Goal: Task Accomplishment & Management: Use online tool/utility

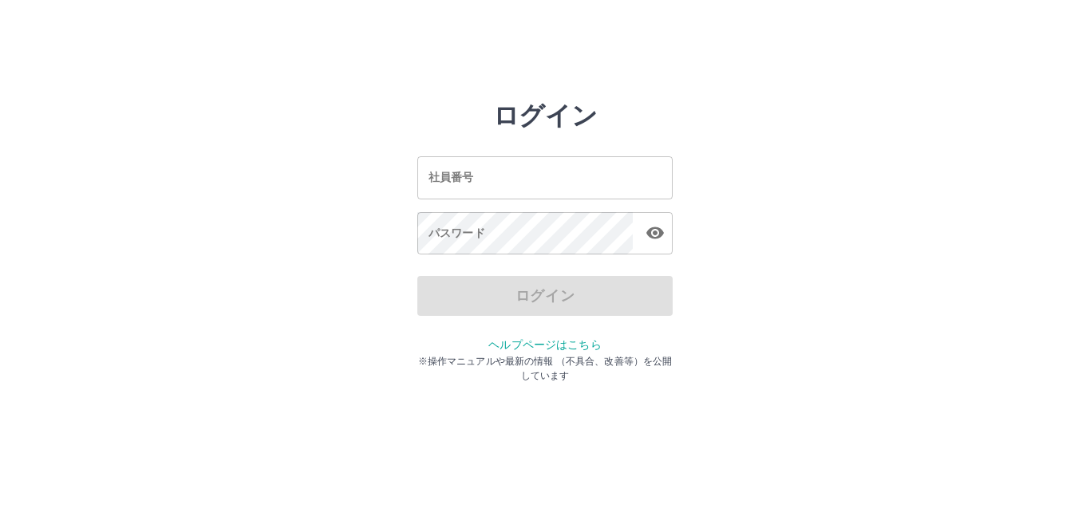
click at [498, 166] on input "社員番号" at bounding box center [544, 177] width 255 height 42
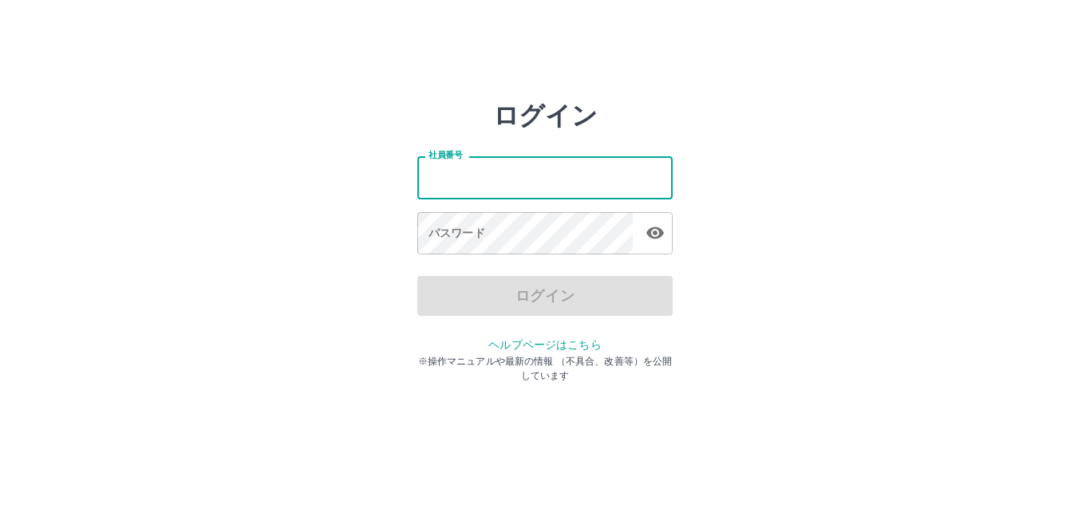
type input "*******"
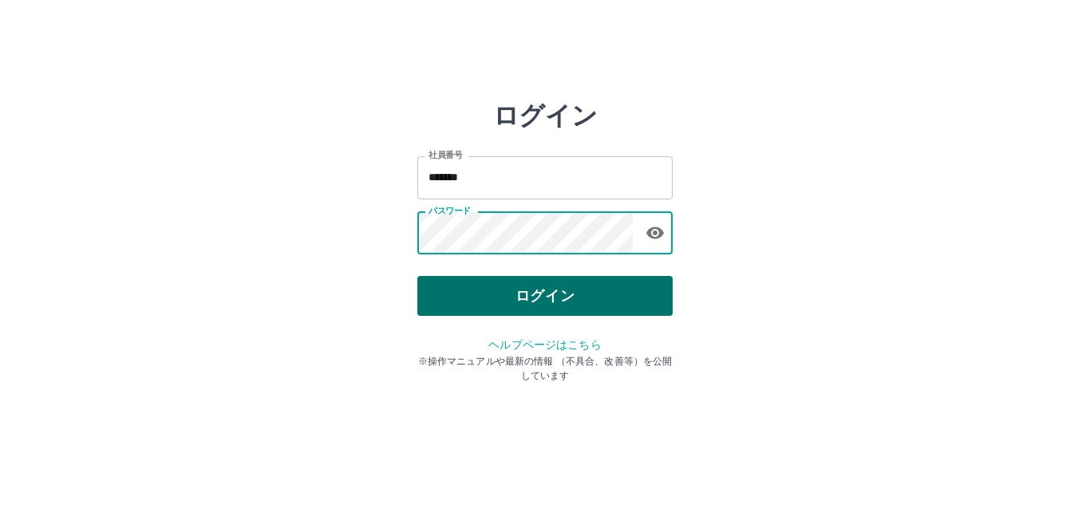
click at [551, 280] on button "ログイン" at bounding box center [544, 296] width 255 height 40
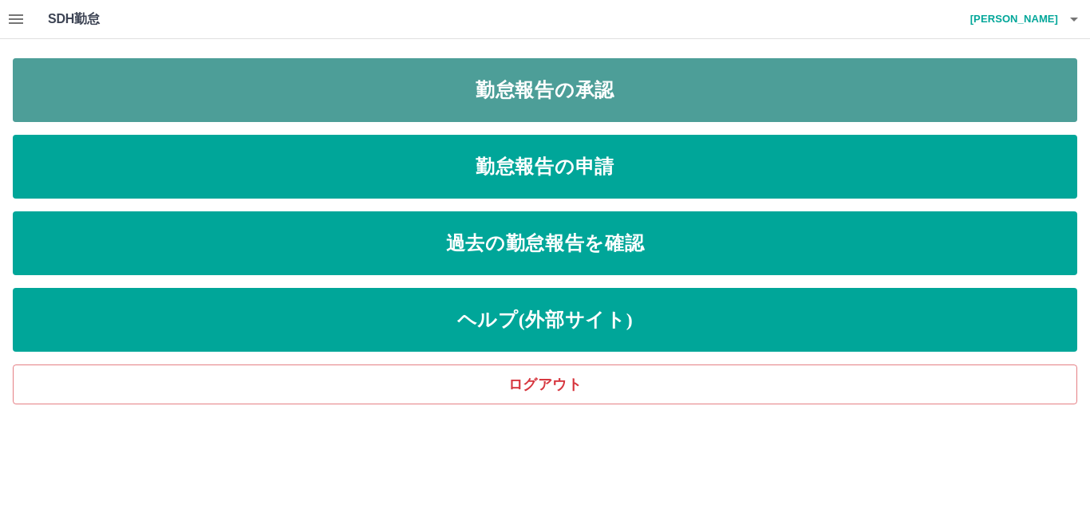
click at [548, 86] on link "勤怠報告の承認" at bounding box center [545, 90] width 1065 height 64
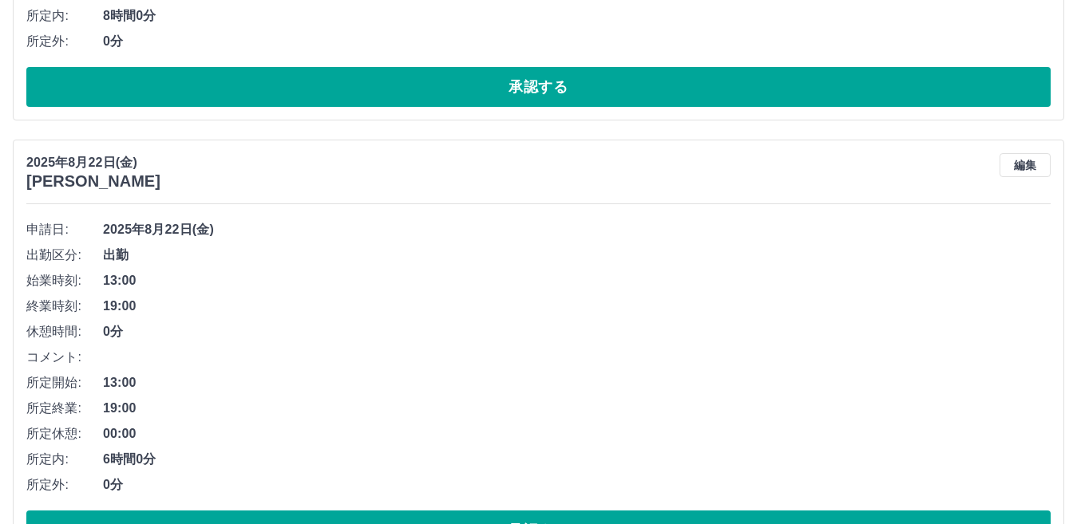
scroll to position [3400, 0]
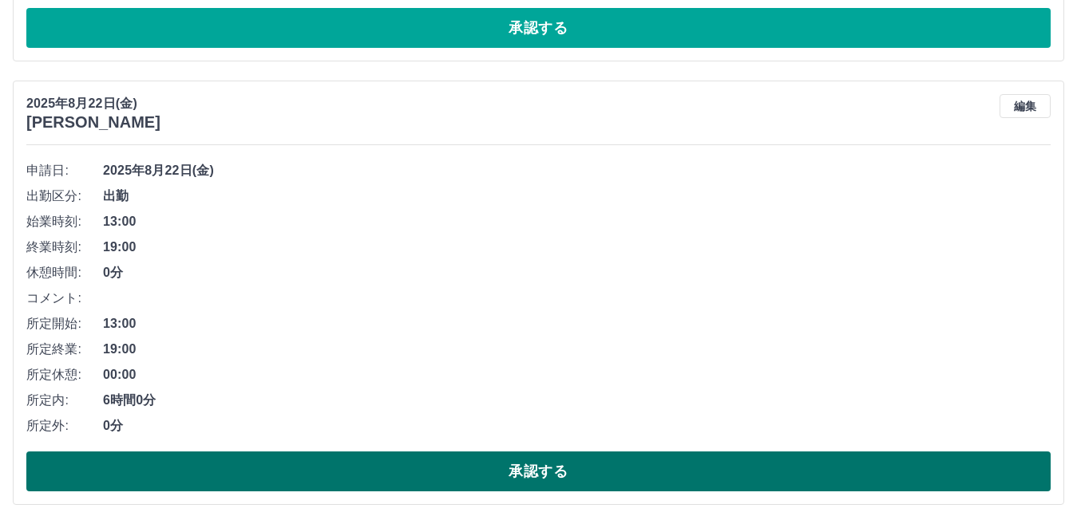
click at [579, 456] on button "承認する" at bounding box center [538, 472] width 1024 height 40
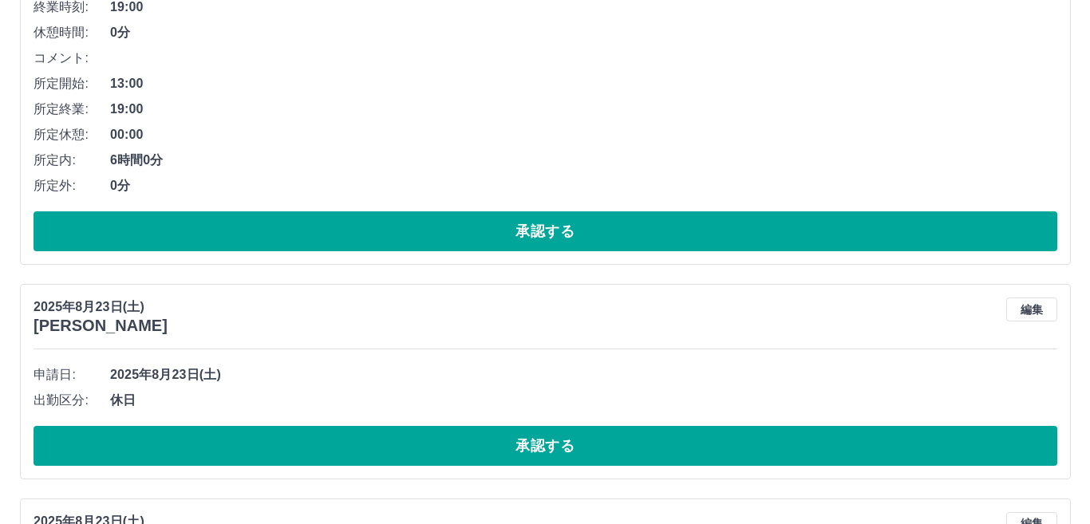
scroll to position [0, 0]
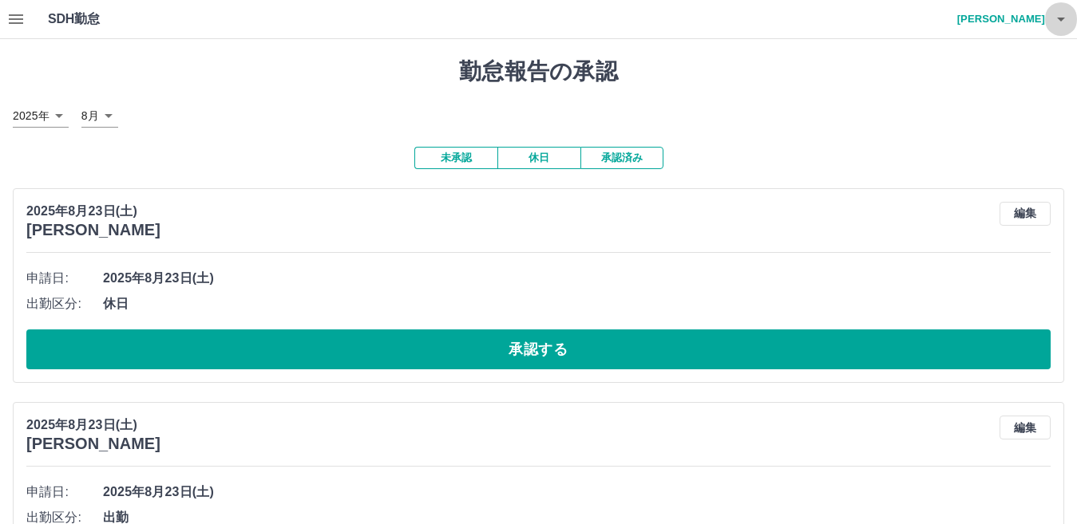
click at [1063, 19] on icon "button" at bounding box center [1061, 20] width 8 height 4
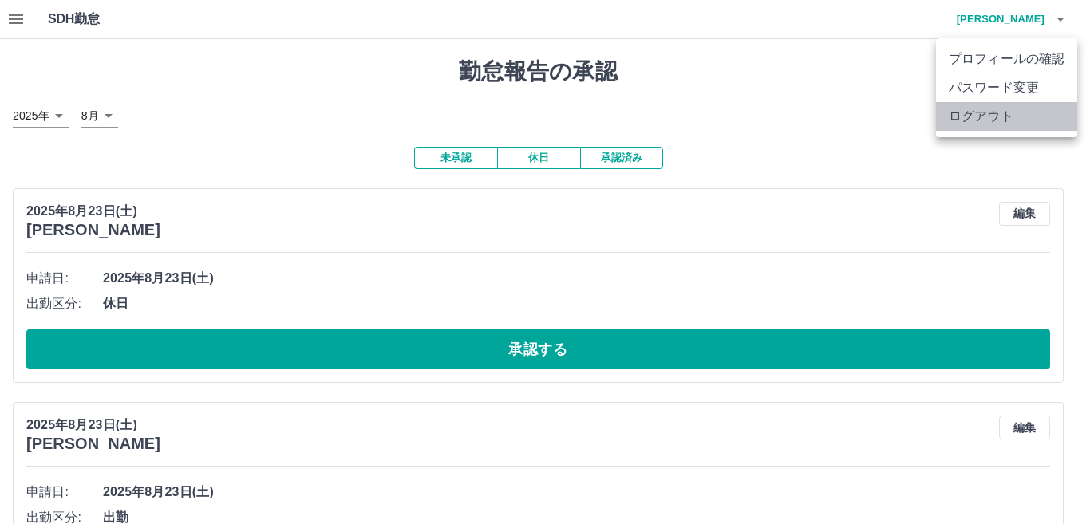
click at [1011, 119] on li "ログアウト" at bounding box center [1006, 116] width 141 height 29
